Goal: Task Accomplishment & Management: Manage account settings

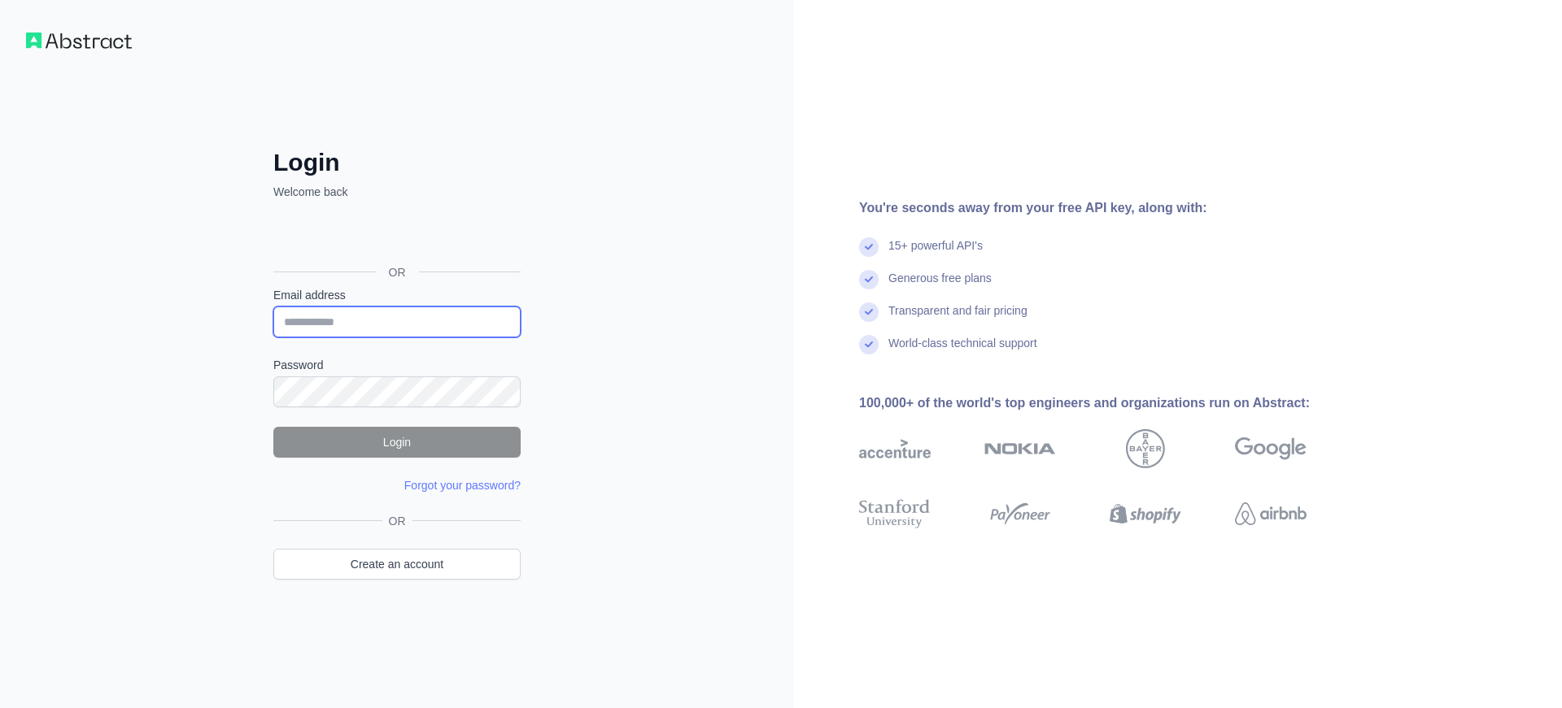
type input "**********"
click at [371, 443] on button "Login" at bounding box center [396, 442] width 247 height 31
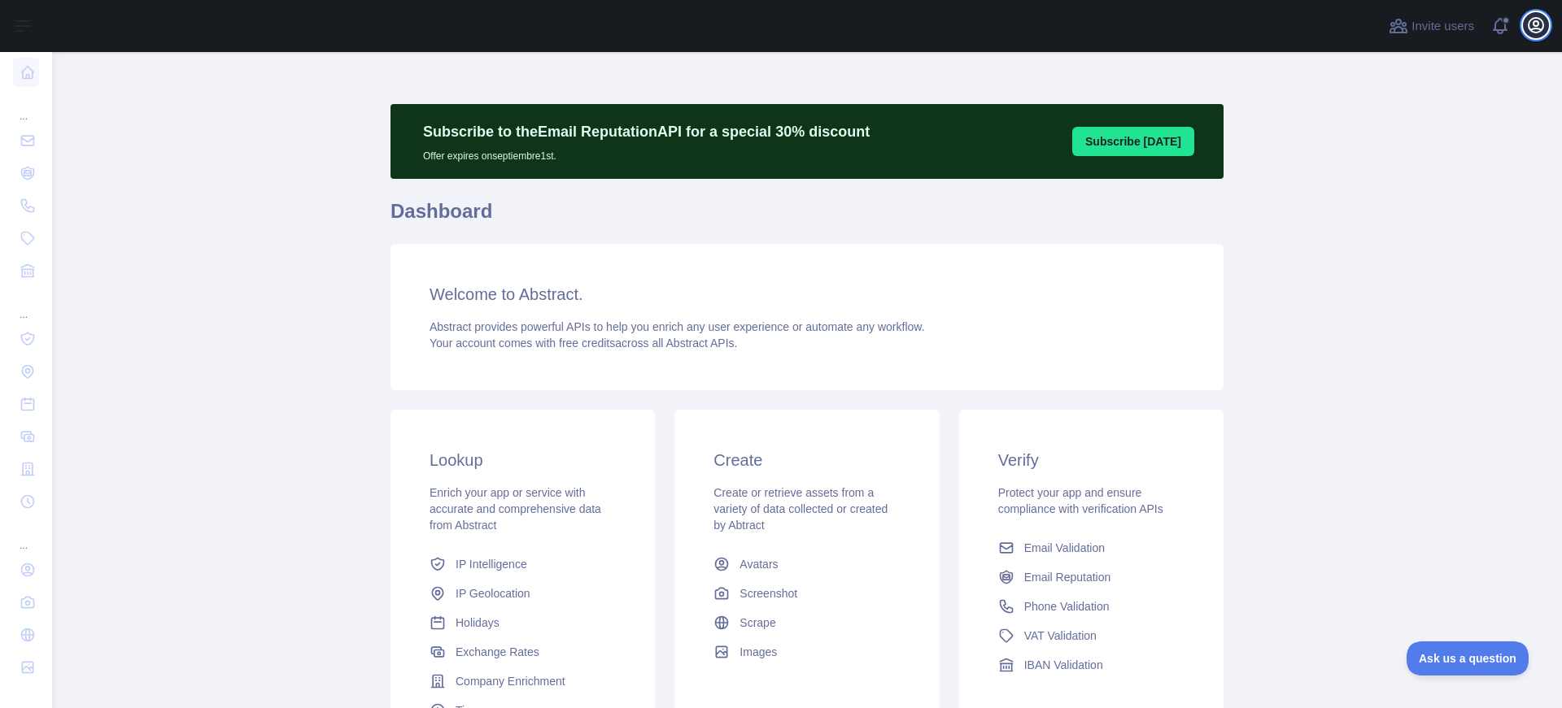
click at [1532, 19] on icon "button" at bounding box center [1535, 25] width 15 height 15
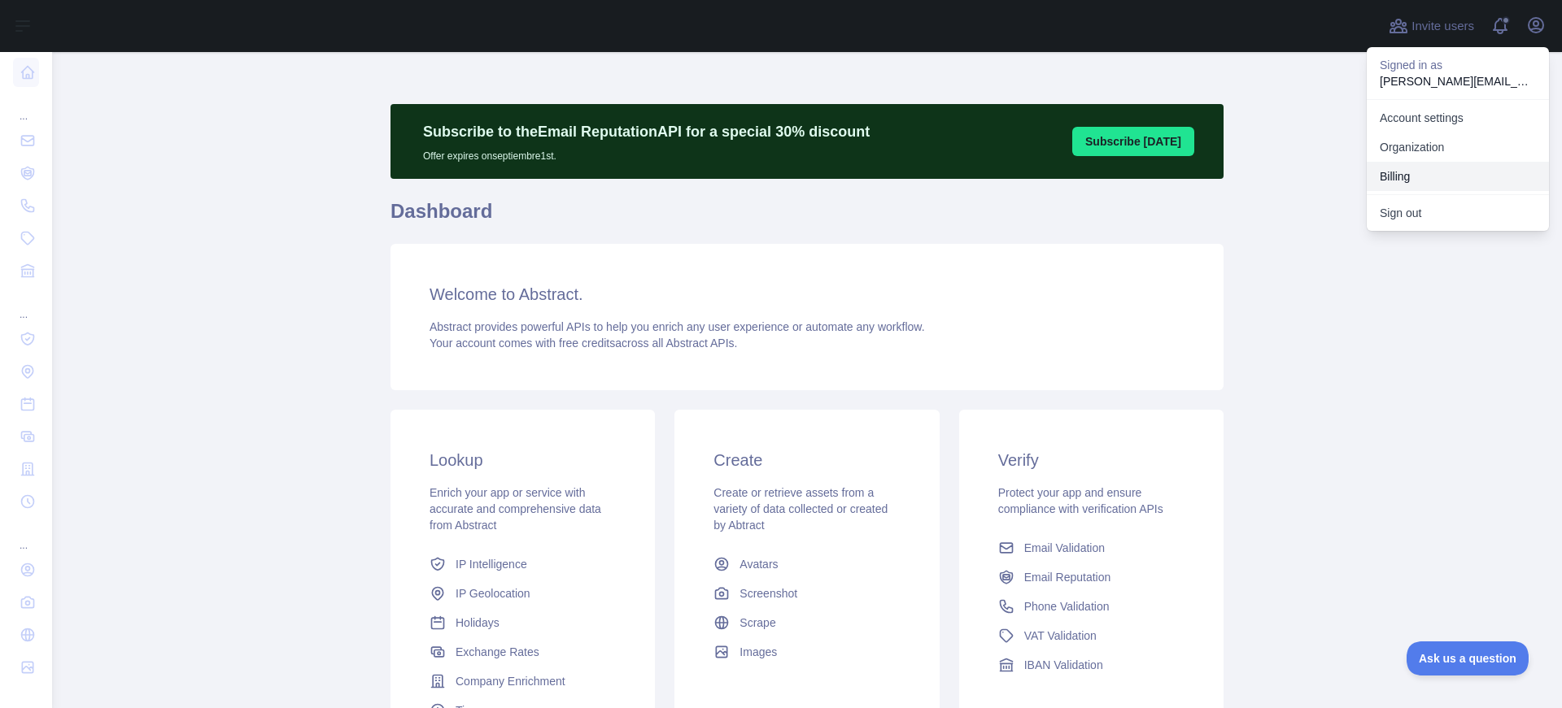
click at [1414, 166] on button "Billing" at bounding box center [1458, 176] width 182 height 29
